Goal: Task Accomplishment & Management: Manage account settings

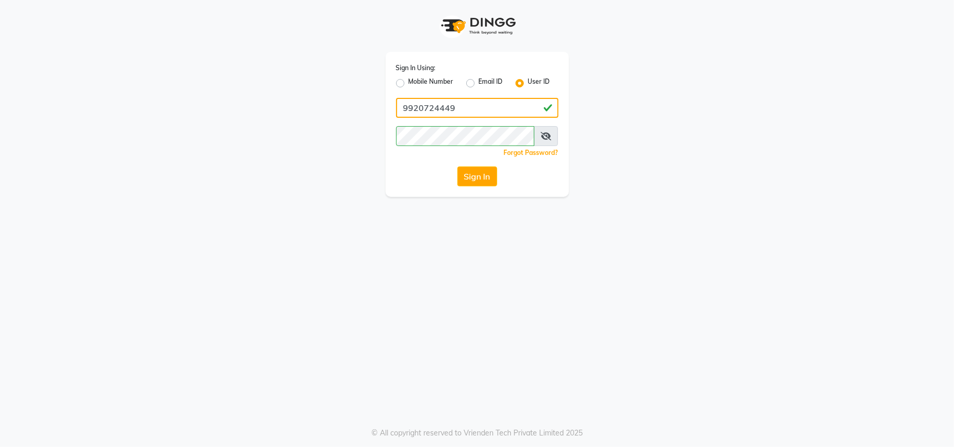
click at [461, 111] on input "9920724449" at bounding box center [477, 108] width 162 height 20
type input "9820460325"
click at [480, 178] on button "Sign In" at bounding box center [477, 177] width 40 height 20
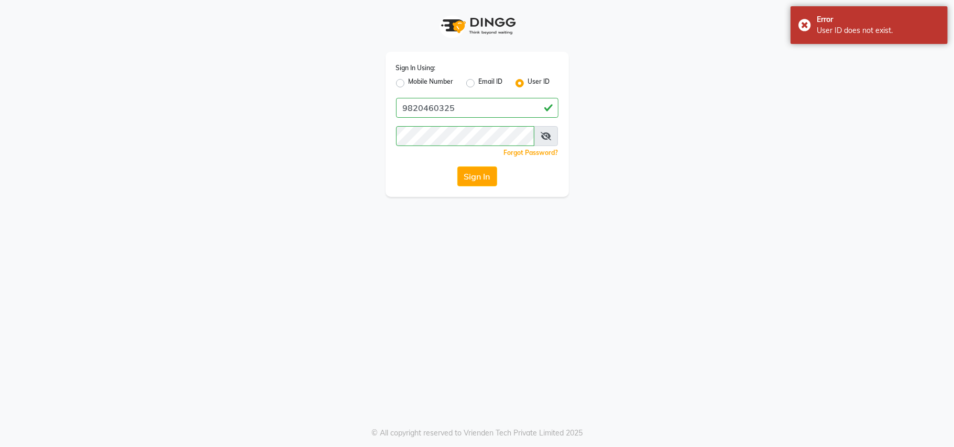
click at [409, 82] on label "Mobile Number" at bounding box center [431, 83] width 45 height 13
click at [409, 82] on input "Mobile Number" at bounding box center [412, 80] width 7 height 7
radio input "true"
radio input "false"
click at [447, 109] on input "Username" at bounding box center [494, 108] width 127 height 20
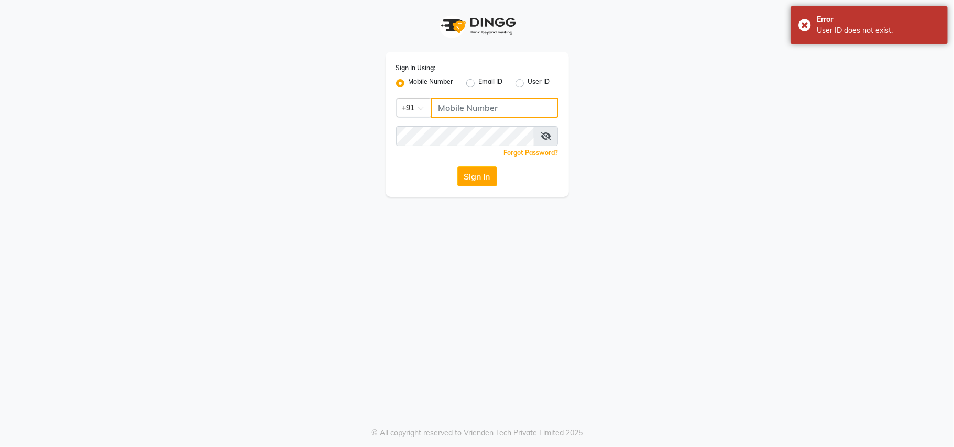
type input "9820460325"
click at [481, 179] on button "Sign In" at bounding box center [477, 177] width 40 height 20
